Goal: Task Accomplishment & Management: Complete application form

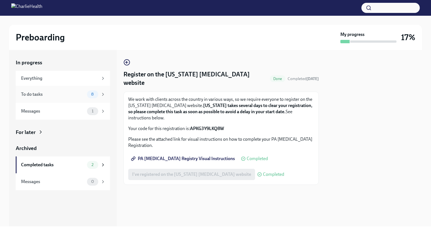
click at [103, 93] on icon at bounding box center [103, 94] width 1 height 3
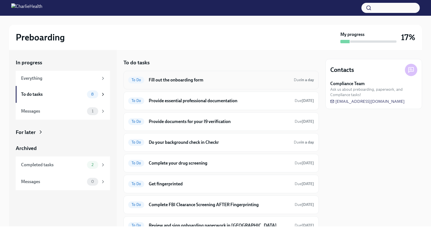
click at [200, 82] on h6 "Fill out the onboarding form" at bounding box center [219, 80] width 141 height 6
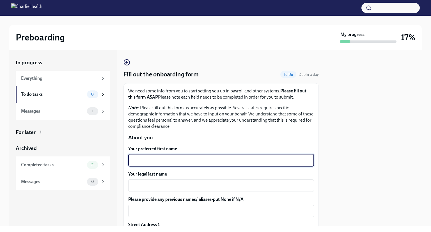
click at [164, 158] on textarea "Your preferred first name" at bounding box center [221, 160] width 179 height 7
type textarea "[PERSON_NAME]"
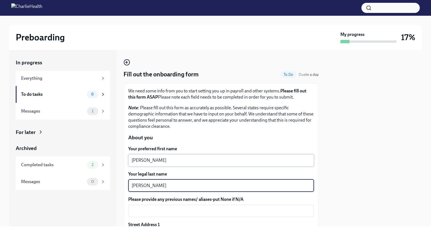
type textarea "[PERSON_NAME]"
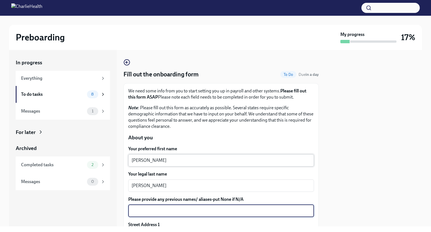
scroll to position [97, 0]
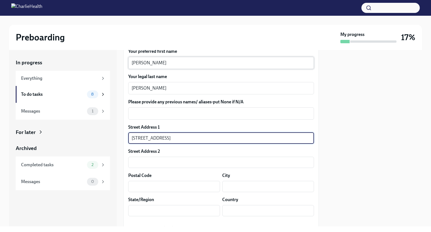
type input "[STREET_ADDRESS]"
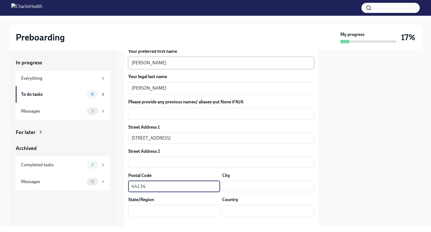
type input "44134"
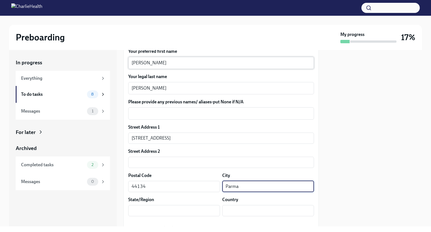
type input "Parma"
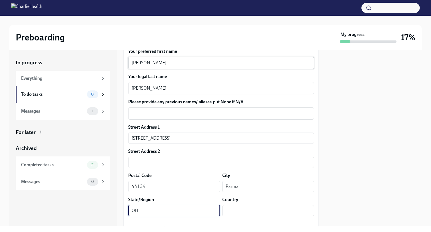
type input "OH"
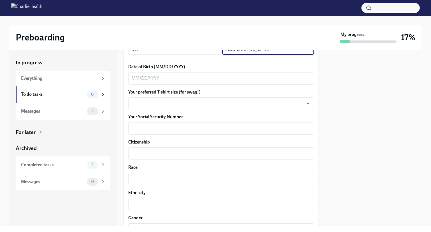
scroll to position [255, 0]
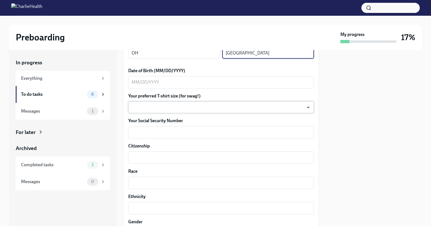
type input "[GEOGRAPHIC_DATA]"
click at [142, 108] on body "Preboarding My progress 17% In progress Everything To do tasks 8 Messages 1 For…" at bounding box center [215, 116] width 431 height 232
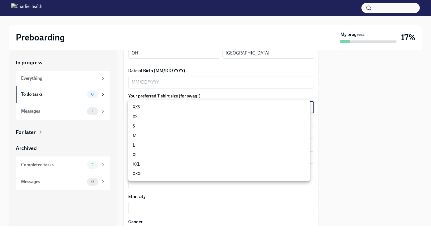
click at [135, 147] on li "L" at bounding box center [219, 145] width 182 height 10
type input "LvpEGRrq8"
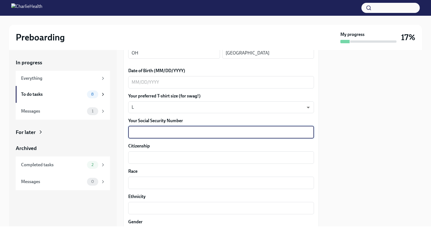
click at [142, 132] on textarea "Your Social Security Number" at bounding box center [221, 132] width 179 height 7
type textarea "502173601"
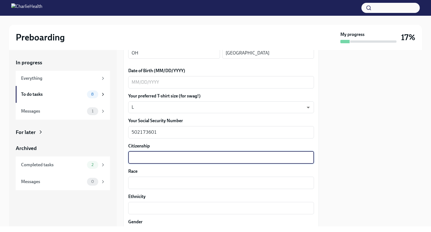
click at [142, 154] on textarea "Citizenship" at bounding box center [221, 157] width 179 height 7
type textarea "U.S. Citizen"
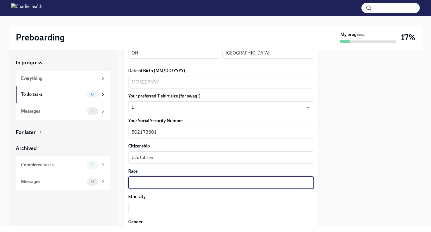
click at [145, 179] on textarea "Race" at bounding box center [221, 182] width 179 height 7
type textarea "White"
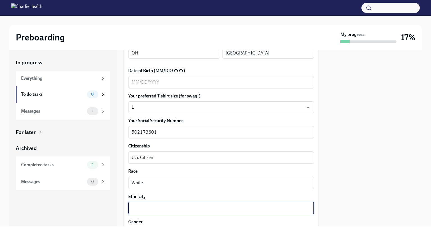
click at [140, 210] on textarea "Ethnicity" at bounding box center [221, 208] width 179 height 7
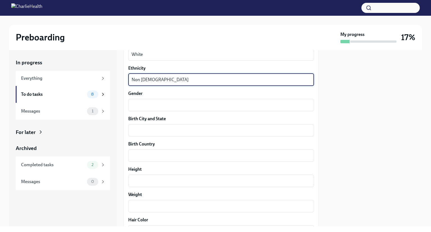
scroll to position [384, 0]
type textarea "Non [DEMOGRAPHIC_DATA]"
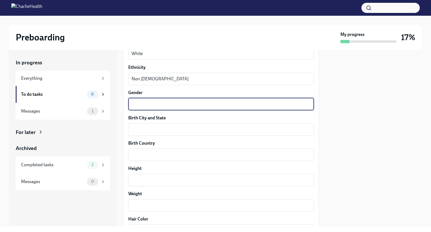
click at [163, 104] on textarea "Gender" at bounding box center [221, 104] width 179 height 7
type textarea "[DEMOGRAPHIC_DATA]"
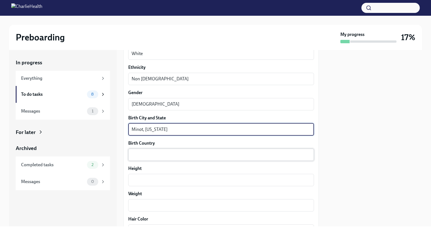
type textarea "Minot, [US_STATE]"
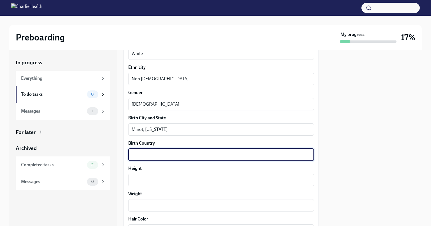
click at [146, 155] on textarea "Birth Country" at bounding box center [221, 154] width 179 height 7
type textarea "[GEOGRAPHIC_DATA]"
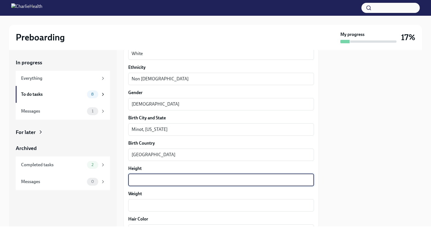
click at [144, 181] on textarea "Height" at bounding box center [221, 180] width 179 height 7
type textarea "5'4""
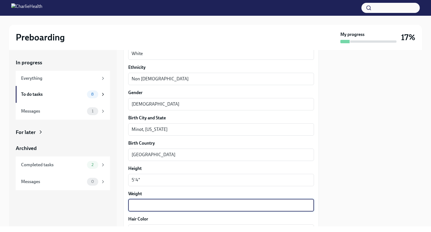
click at [140, 205] on textarea "Weight" at bounding box center [221, 205] width 179 height 7
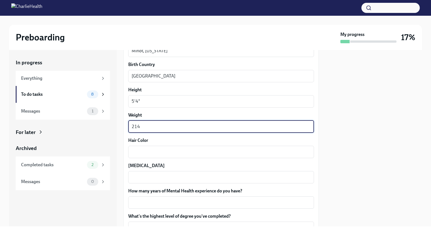
scroll to position [466, 0]
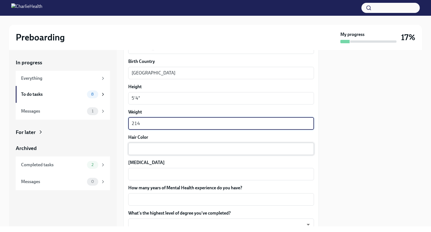
type textarea "214"
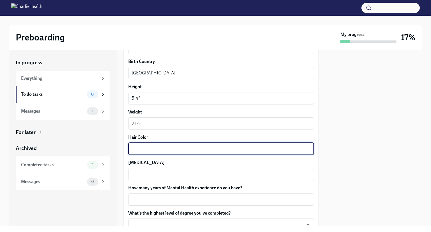
click at [176, 148] on textarea "Hair Color" at bounding box center [221, 148] width 179 height 7
type textarea "b"
type textarea "strawberry blonde"
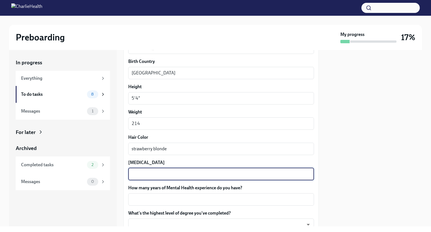
click at [158, 174] on textarea "[MEDICAL_DATA]" at bounding box center [221, 174] width 179 height 7
type textarea "blue"
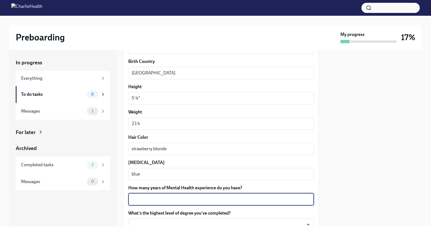
click at [148, 199] on textarea "How many years of Mental Health experience do you have?" at bounding box center [221, 199] width 179 height 7
type textarea "6"
click at [146, 223] on body "Preboarding My progress 17% In progress Everything To do tasks 8 Messages 1 For…" at bounding box center [215, 116] width 431 height 232
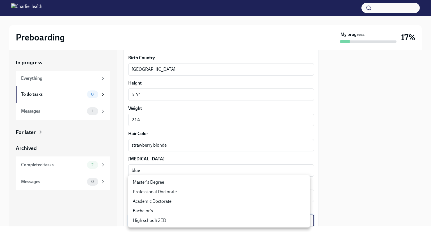
click at [147, 184] on li "Master's Degree" at bounding box center [219, 182] width 182 height 10
type input "2vBr-ghkD"
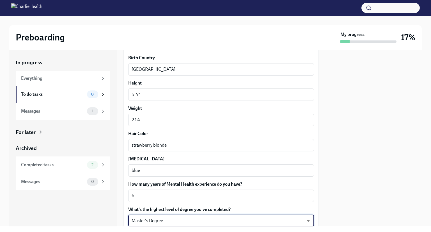
click at [106, 211] on div "In progress Everything To do tasks 8 Messages 1 For later Archived Completed ta…" at bounding box center [63, 138] width 108 height 176
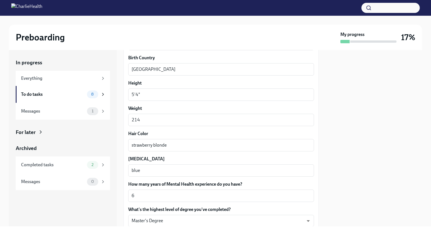
scroll to position [526, 0]
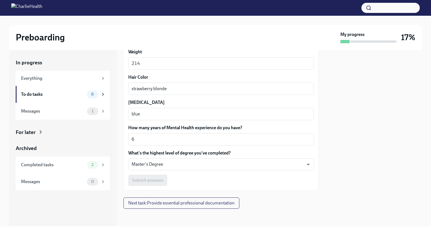
click at [147, 183] on div "Submit answers" at bounding box center [221, 180] width 186 height 11
click at [147, 182] on div "Submit answers" at bounding box center [221, 180] width 186 height 11
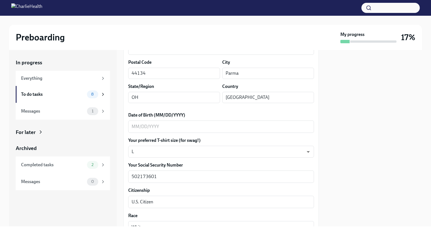
scroll to position [202, 0]
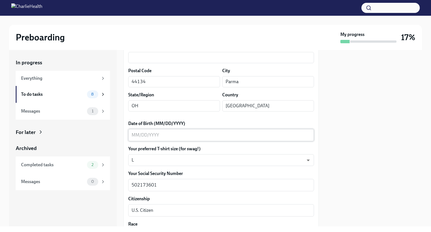
click at [149, 136] on textarea "Date of Birth (MM/DD/YYYY)" at bounding box center [221, 135] width 179 height 7
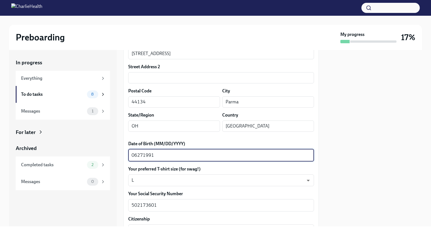
scroll to position [181, 0]
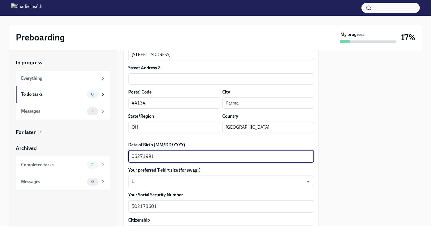
click at [137, 155] on textarea "06271991" at bounding box center [221, 156] width 179 height 7
click at [144, 156] on textarea "06/271991" at bounding box center [221, 156] width 179 height 7
type textarea "[DATE]"
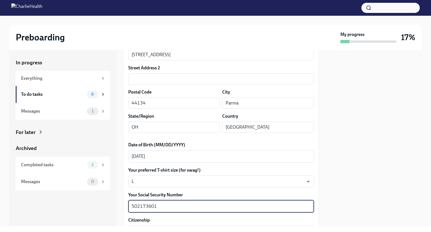
click at [139, 205] on textarea "502173601" at bounding box center [221, 206] width 179 height 7
click at [146, 206] on textarea "502-173601" at bounding box center [221, 206] width 179 height 7
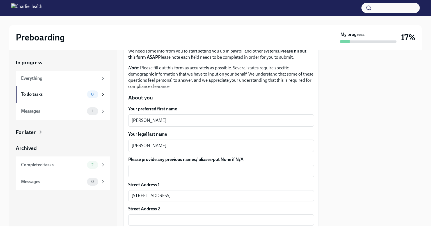
scroll to position [37, 0]
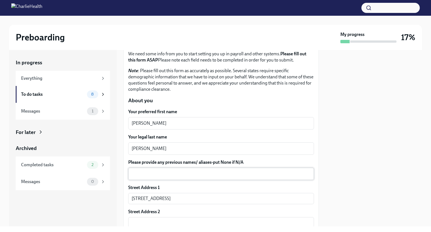
type textarea "502-17-3601"
click at [144, 174] on textarea "Please provide any previous names/ aliases-put None if N/A" at bounding box center [221, 173] width 179 height 7
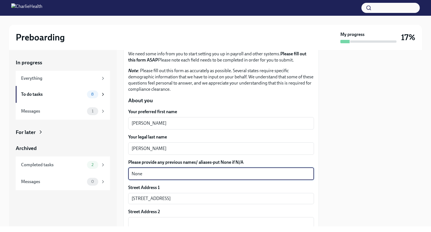
type textarea "None"
click at [357, 150] on div at bounding box center [374, 138] width 97 height 176
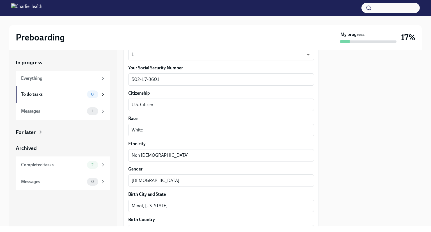
scroll to position [526, 0]
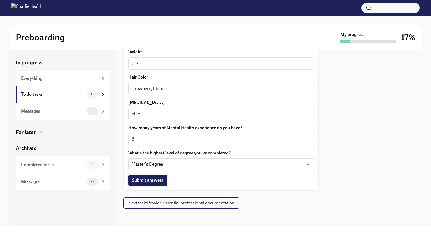
click at [163, 183] on span "Submit answers" at bounding box center [147, 180] width 31 height 6
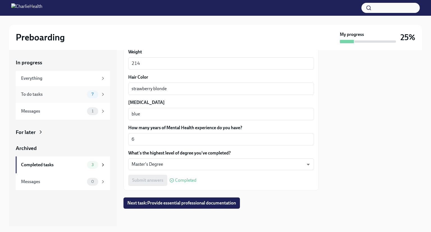
click at [74, 95] on div "To do tasks" at bounding box center [53, 94] width 64 height 6
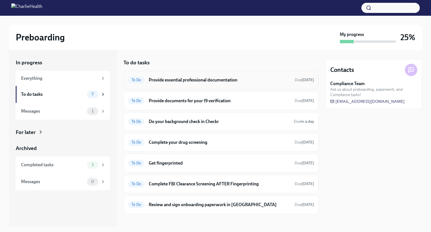
click at [145, 81] on div "To Do Provide essential professional documentation Due [DATE]" at bounding box center [221, 80] width 186 height 9
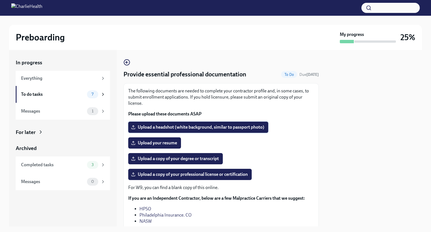
click at [163, 126] on span "Upload a headshot (white background, similar to passport photo)" at bounding box center [198, 127] width 132 height 6
click at [0, 0] on input "Upload a headshot (white background, similar to passport photo)" at bounding box center [0, 0] width 0 height 0
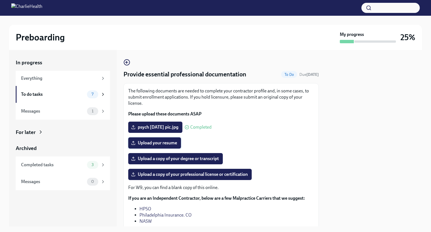
click at [140, 145] on span "Upload your resume" at bounding box center [154, 143] width 45 height 6
click at [0, 0] on input "Upload your resume" at bounding box center [0, 0] width 0 height 0
click at [158, 159] on span "Upload a copy of your degree or transcript" at bounding box center [175, 159] width 87 height 6
click at [0, 0] on input "Upload a copy of your degree or transcript" at bounding box center [0, 0] width 0 height 0
click at [186, 176] on span "Upload a copy of your professional license or certification" at bounding box center [190, 175] width 116 height 6
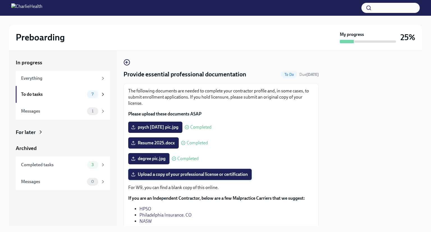
click at [0, 0] on input "Upload a copy of your professional license or certification" at bounding box center [0, 0] width 0 height 0
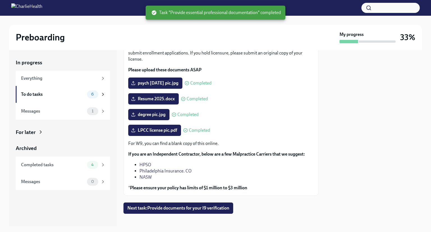
scroll to position [49, 0]
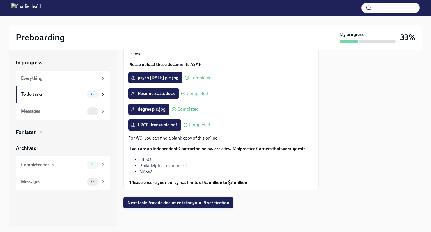
click at [204, 205] on span "Next task : Provide documents for your I9 verification" at bounding box center [178, 203] width 102 height 6
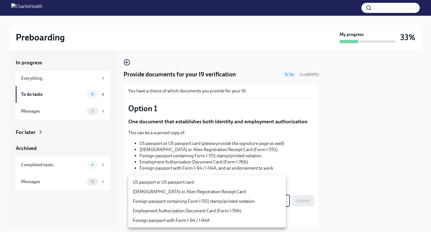
click at [280, 201] on body "Preboarding My progress 33% In progress Everything To do tasks 6 Messages 1 For…" at bounding box center [215, 116] width 431 height 232
click at [192, 183] on li "US passport or US passport card" at bounding box center [207, 182] width 158 height 10
type input "KnYOjnC8x"
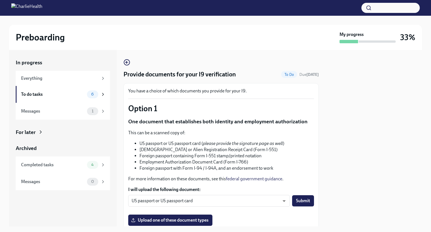
click at [233, 223] on div "Upload one of these document types" at bounding box center [221, 220] width 186 height 11
click at [202, 218] on span "Upload one of these document types" at bounding box center [170, 220] width 76 height 6
click at [0, 0] on input "Upload one of these document types" at bounding box center [0, 0] width 0 height 0
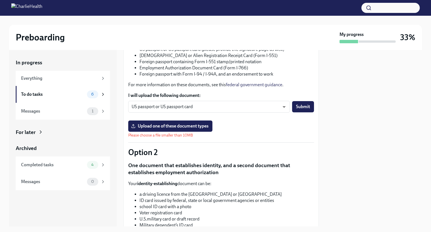
scroll to position [94, 0]
click at [205, 125] on span "Upload one of these document types" at bounding box center [170, 126] width 76 height 6
click at [0, 0] on input "Upload one of these document types" at bounding box center [0, 0] width 0 height 0
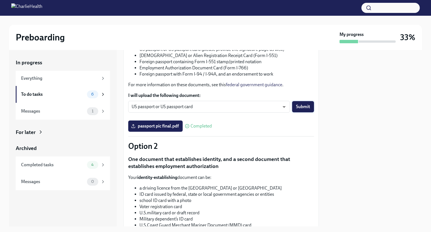
click at [296, 108] on span "Submit" at bounding box center [303, 107] width 14 height 6
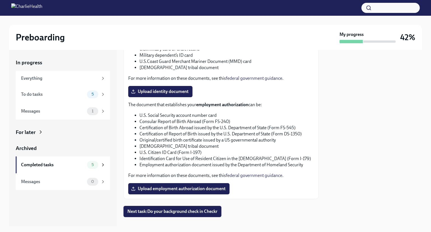
scroll to position [266, 0]
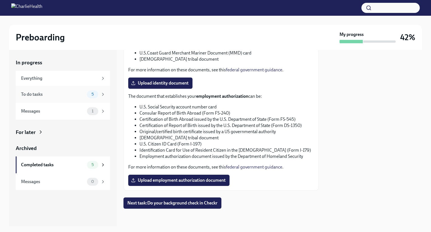
click at [81, 93] on div "To do tasks" at bounding box center [53, 94] width 64 height 6
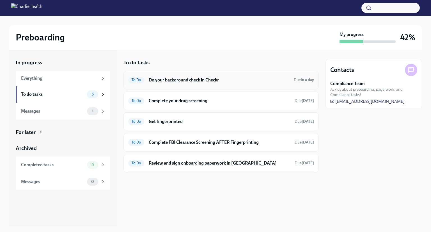
click at [243, 80] on h6 "Do your background check in Checkr" at bounding box center [219, 80] width 141 height 6
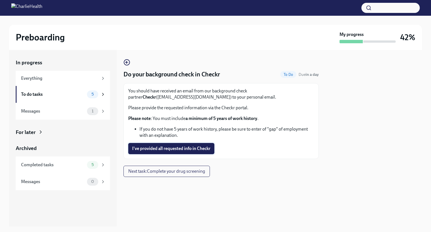
click at [191, 149] on span "I've provided all requested info in Checkr" at bounding box center [171, 149] width 78 height 6
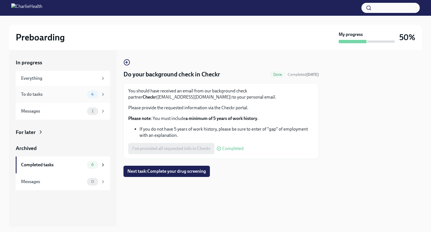
click at [83, 94] on div "To do tasks" at bounding box center [53, 94] width 64 height 6
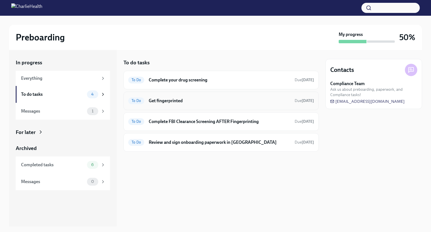
click at [168, 99] on h6 "Get fingerprinted" at bounding box center [220, 101] width 142 height 6
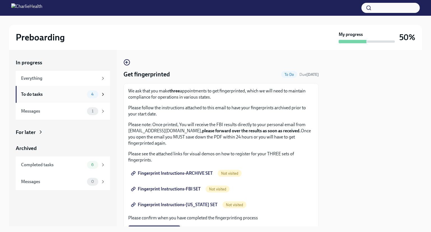
click at [36, 91] on div "To do tasks" at bounding box center [53, 94] width 64 height 6
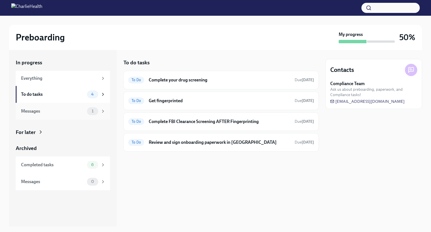
click at [36, 113] on div "Messages" at bounding box center [53, 111] width 64 height 6
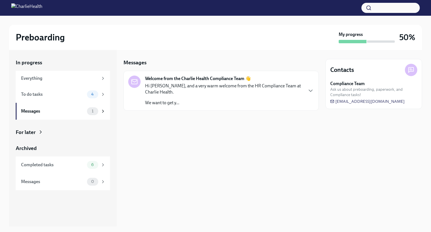
click at [161, 89] on p "Hi [PERSON_NAME], and a very warm welcome from the HR Compliance Team at Charli…" at bounding box center [224, 89] width 158 height 12
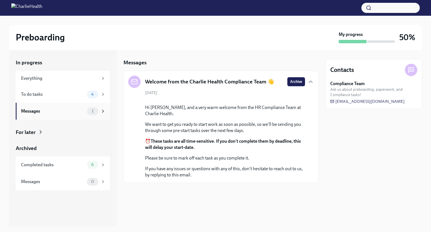
click at [103, 113] on icon at bounding box center [103, 111] width 5 height 5
click at [94, 113] on div "1" at bounding box center [92, 111] width 11 height 8
click at [291, 81] on span "Archive" at bounding box center [296, 82] width 12 height 6
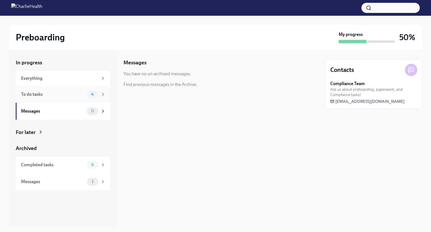
click at [95, 94] on span "4" at bounding box center [92, 94] width 9 height 4
